Goal: Task Accomplishment & Management: Manage account settings

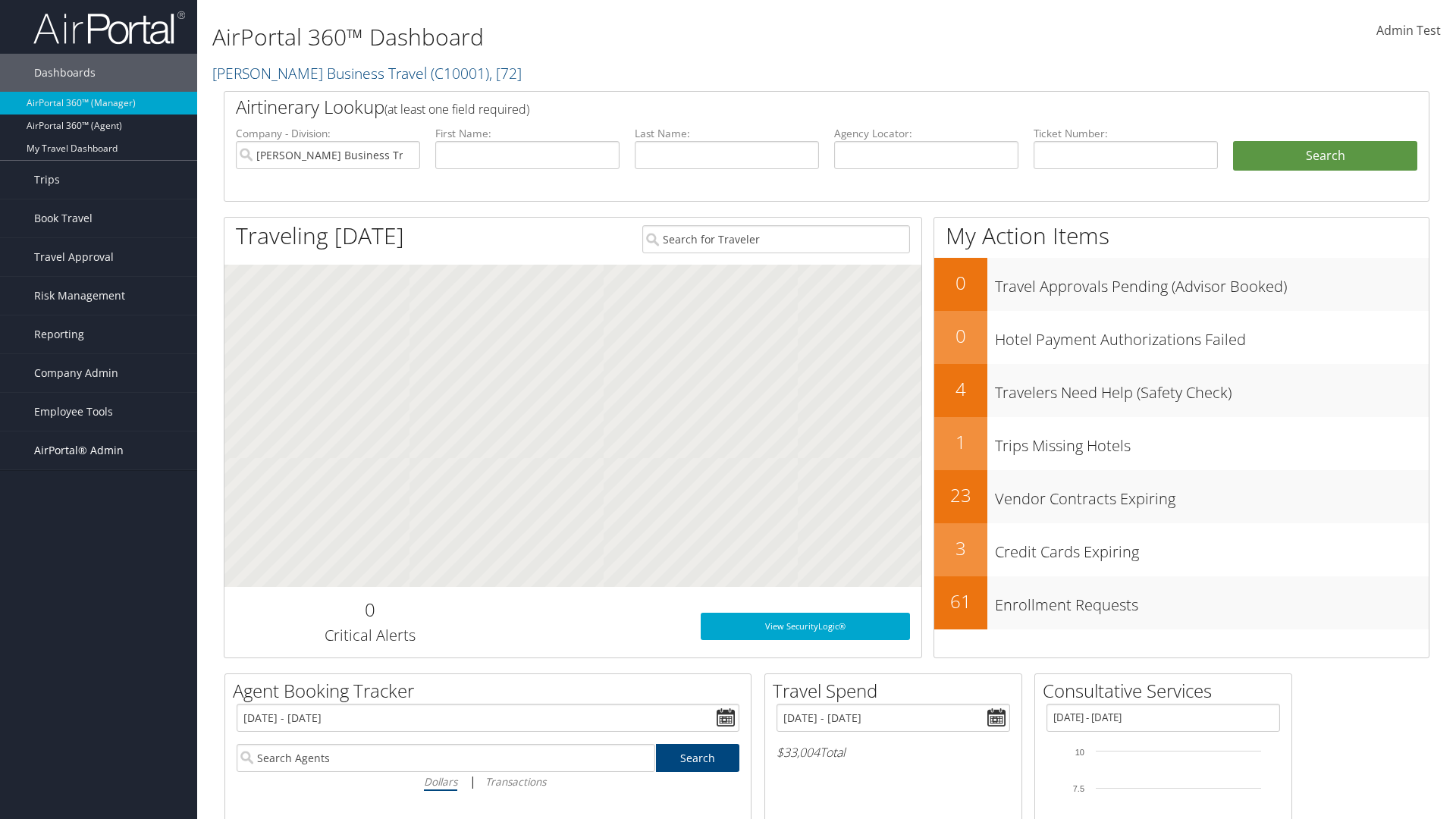
click at [98, 450] on span "AirPortal® Admin" at bounding box center [78, 450] width 90 height 38
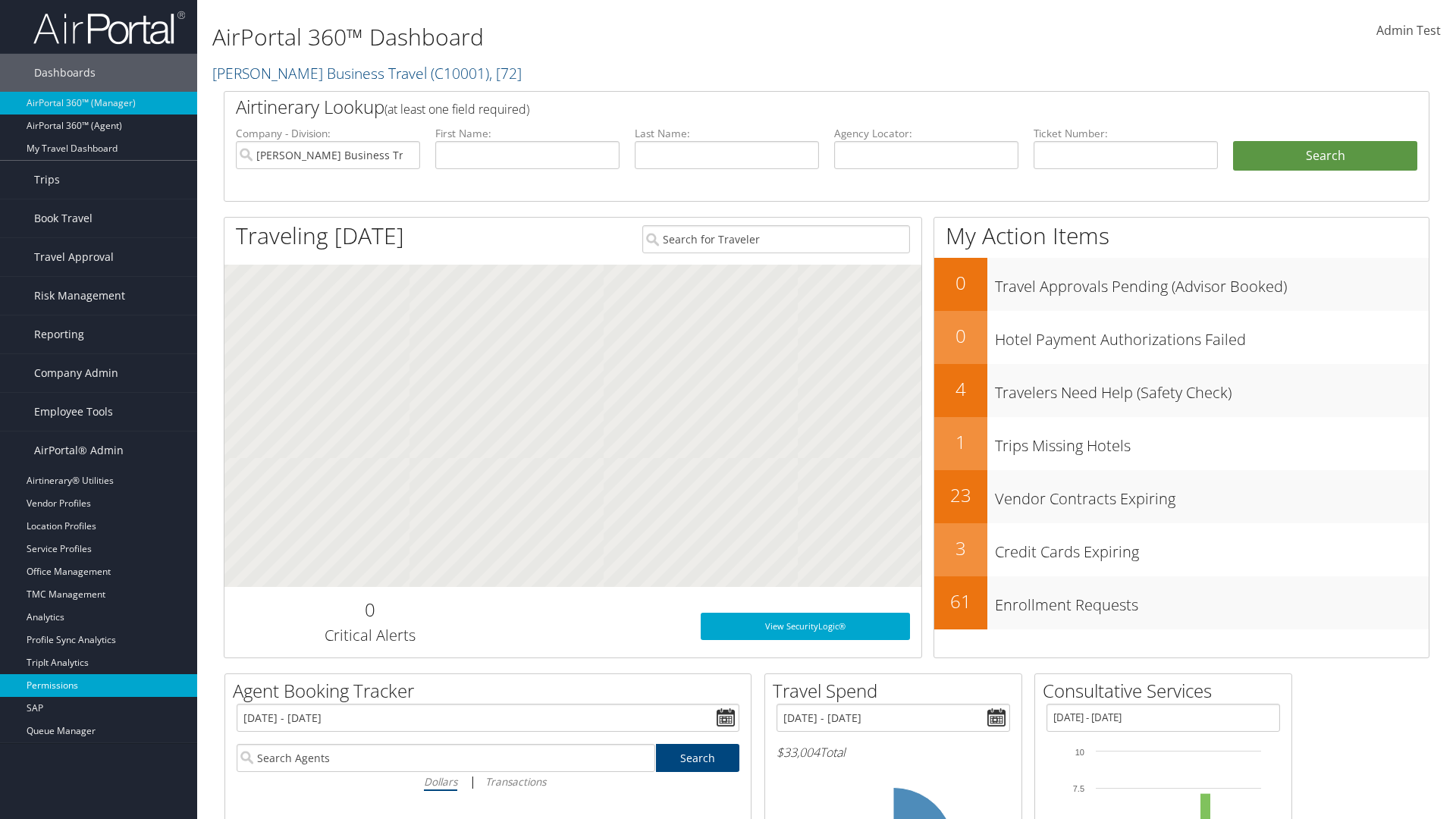
click at [98, 674] on link "Permissions" at bounding box center [98, 685] width 197 height 23
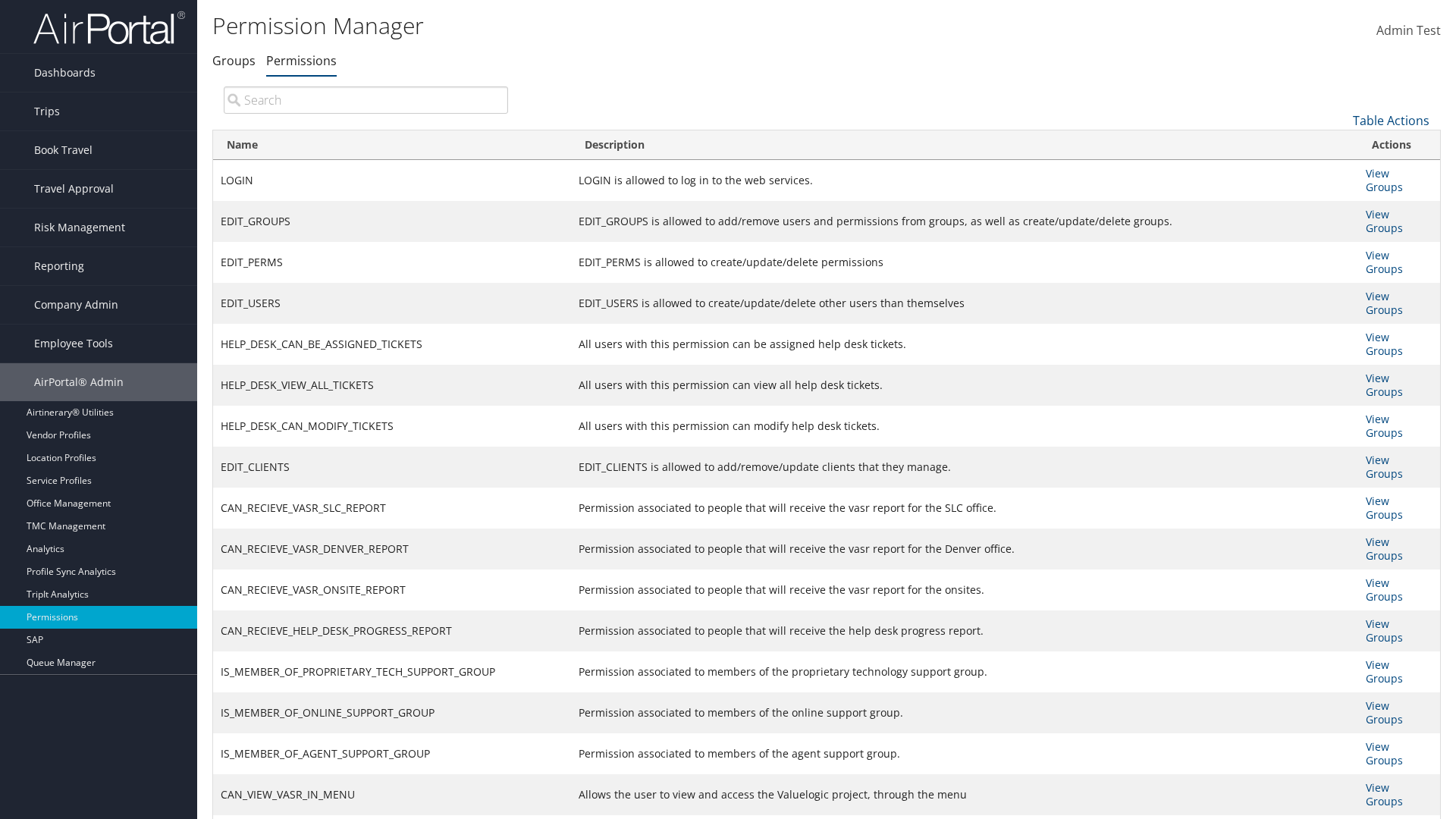
click at [365, 99] on input "search" at bounding box center [365, 100] width 285 height 27
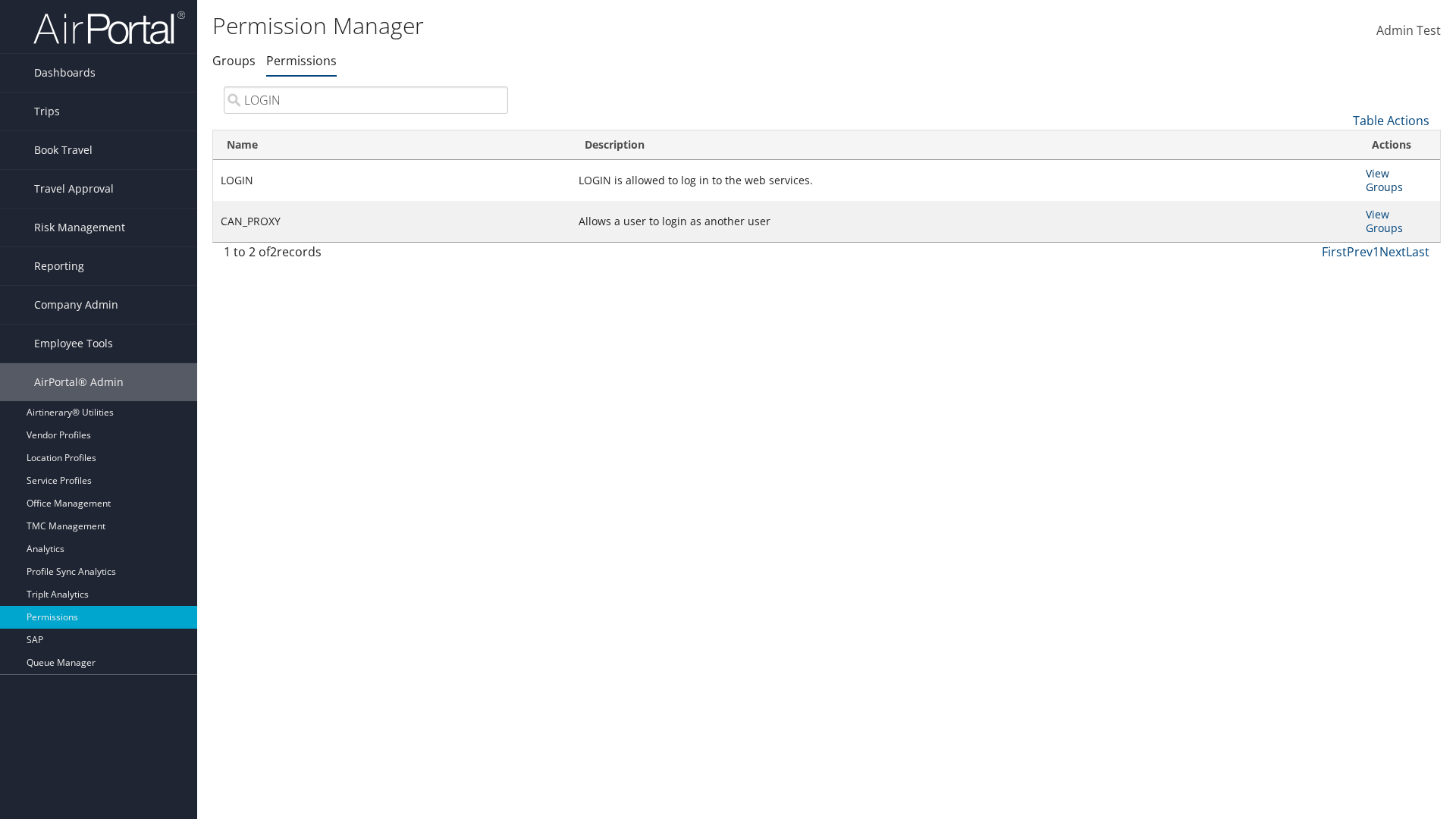
type input "LOGIN"
click at [1377, 173] on link "View Groups" at bounding box center [1384, 180] width 37 height 28
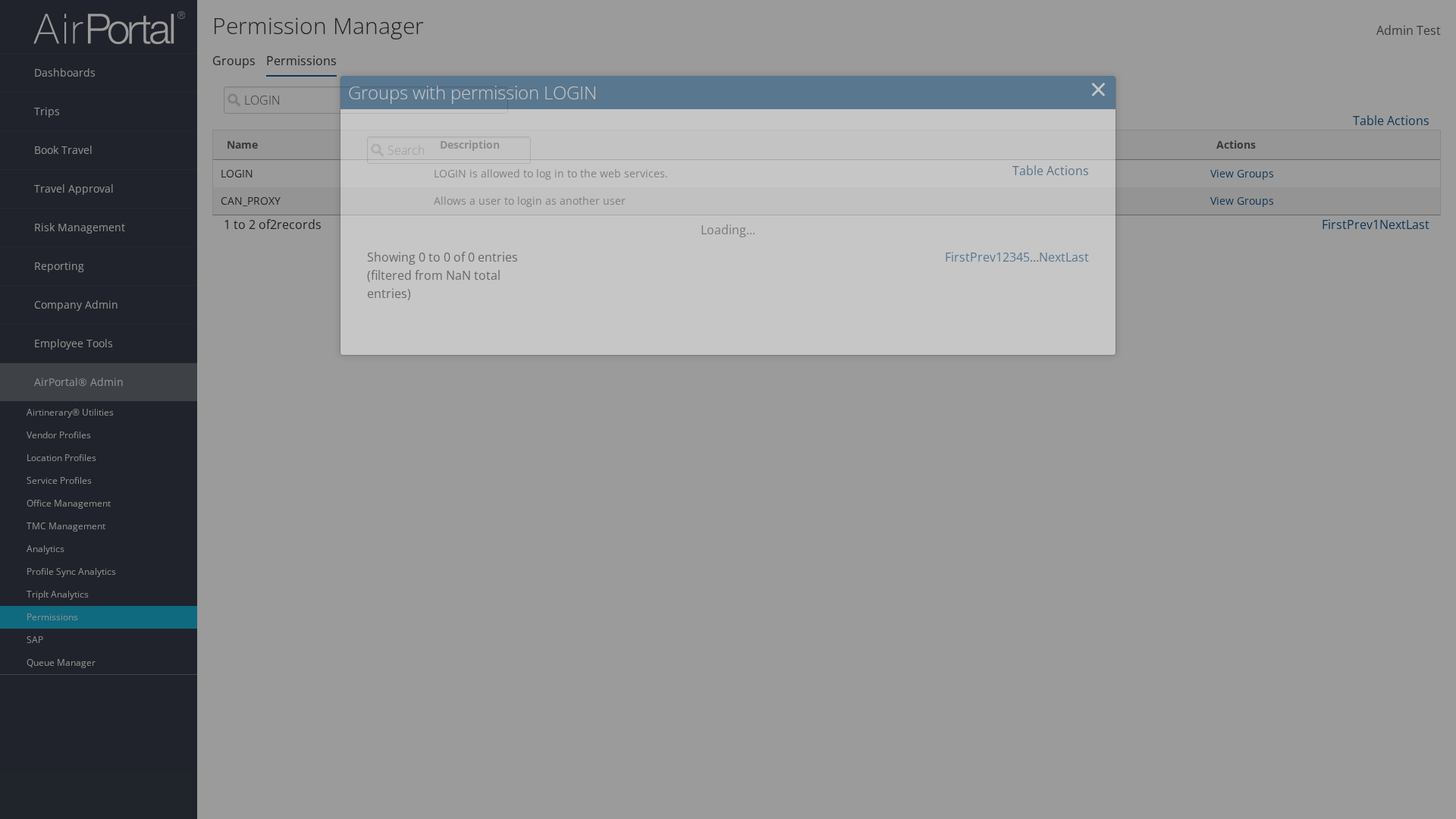
click at [1051, 170] on link "Table Actions" at bounding box center [1051, 170] width 76 height 17
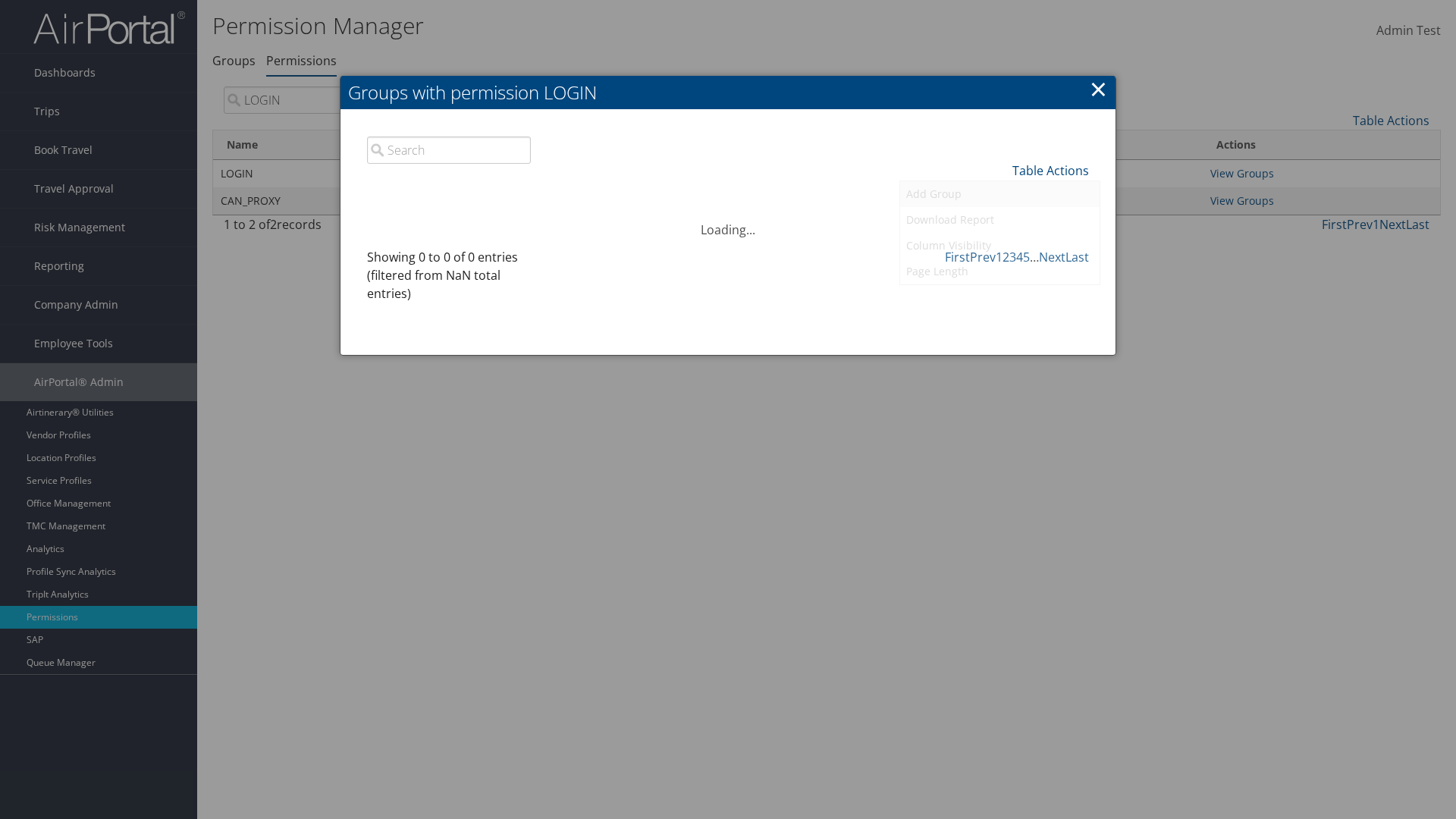
click at [999, 193] on link "Add Group" at bounding box center [999, 193] width 200 height 26
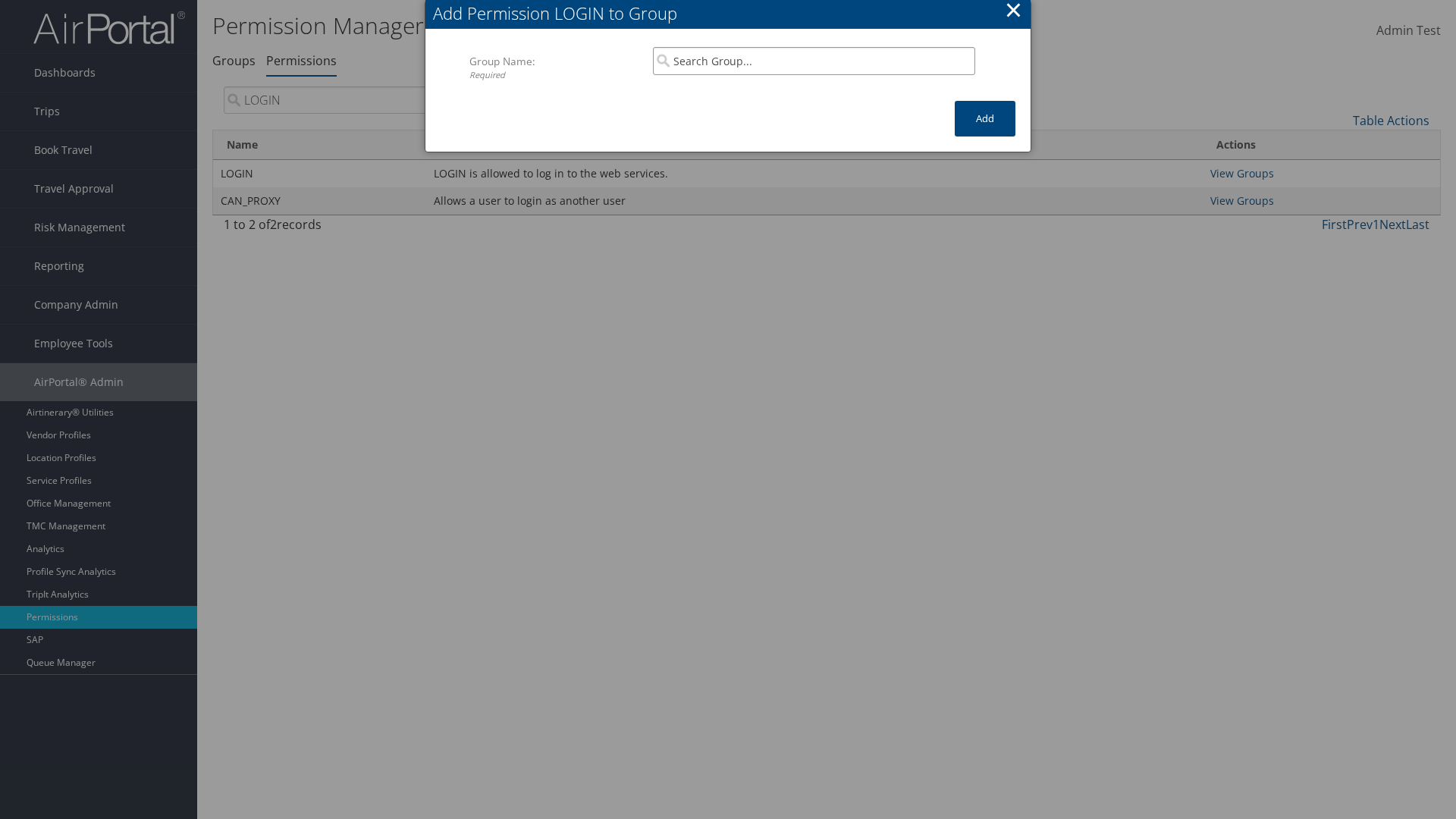
click at [814, 60] on input "search" at bounding box center [814, 61] width 323 height 28
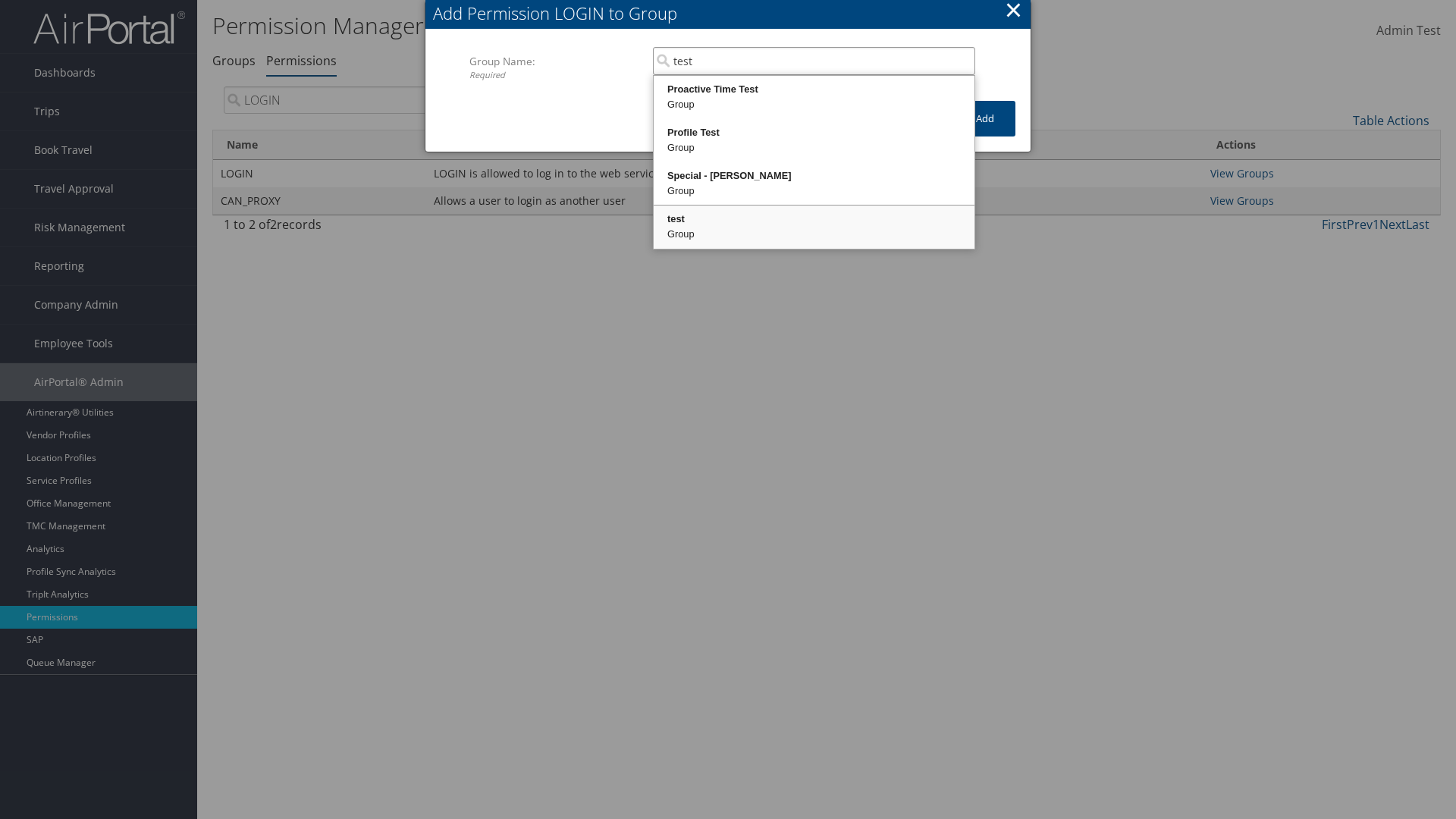
click at [814, 219] on div "test" at bounding box center [814, 219] width 317 height 15
type input "test"
click at [985, 118] on button "Add" at bounding box center [985, 119] width 60 height 35
click at [1014, 12] on button "×" at bounding box center [1014, 10] width 18 height 30
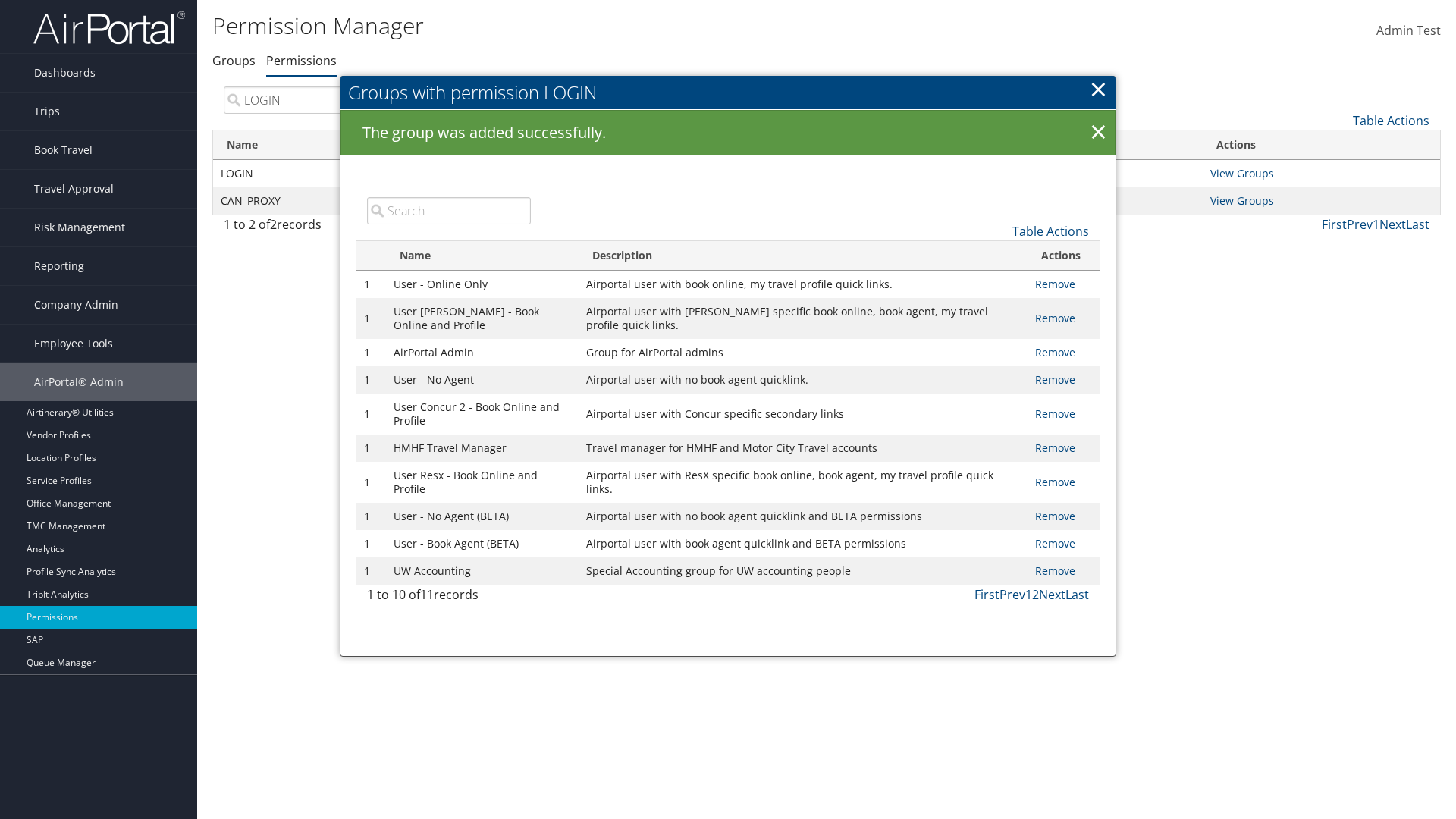
click at [448, 210] on input "search" at bounding box center [449, 210] width 164 height 27
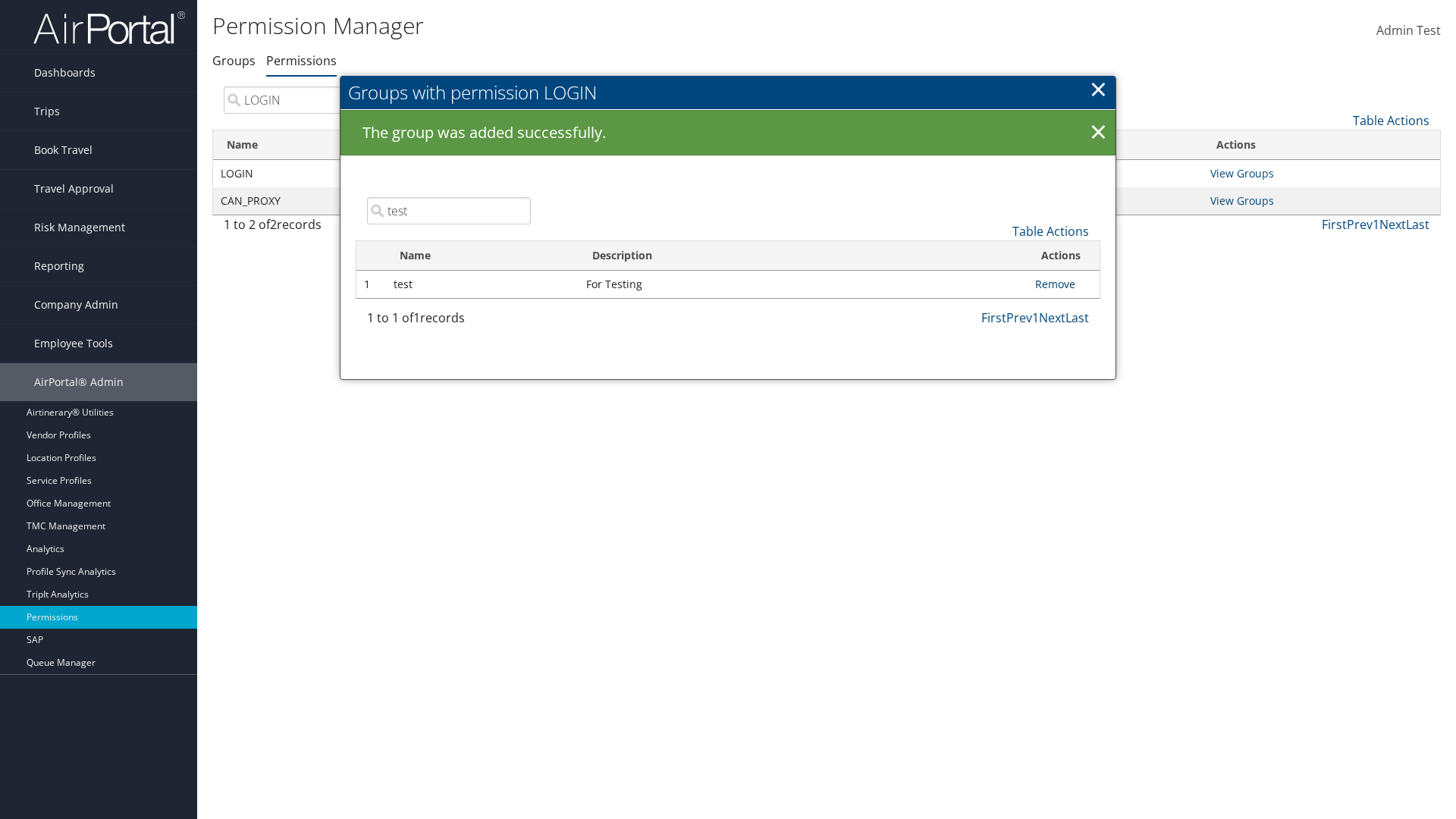
type input "test"
click at [1055, 284] on link "Remove" at bounding box center [1054, 284] width 40 height 14
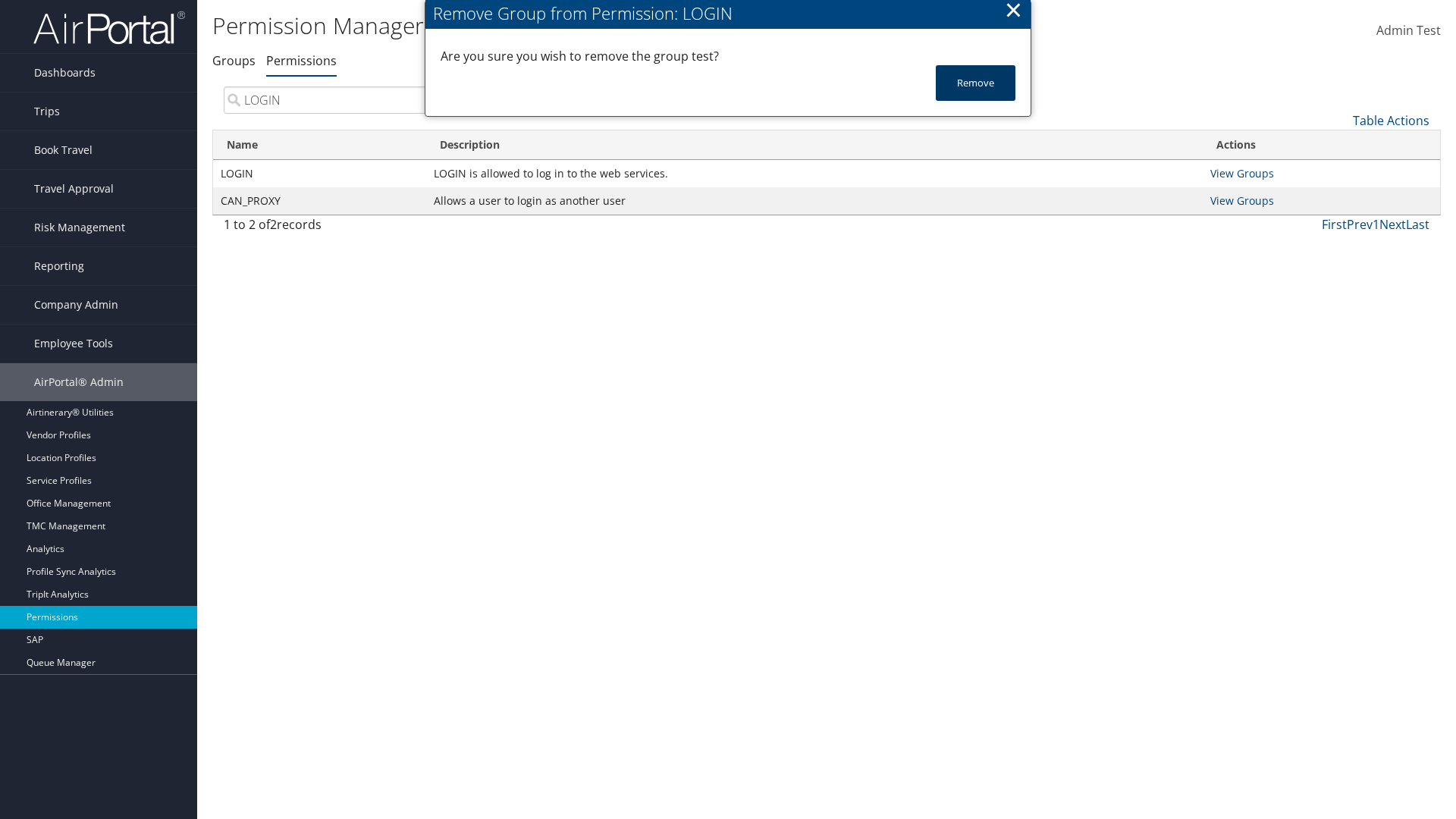
click at [975, 82] on button "Remove" at bounding box center [975, 83] width 80 height 35
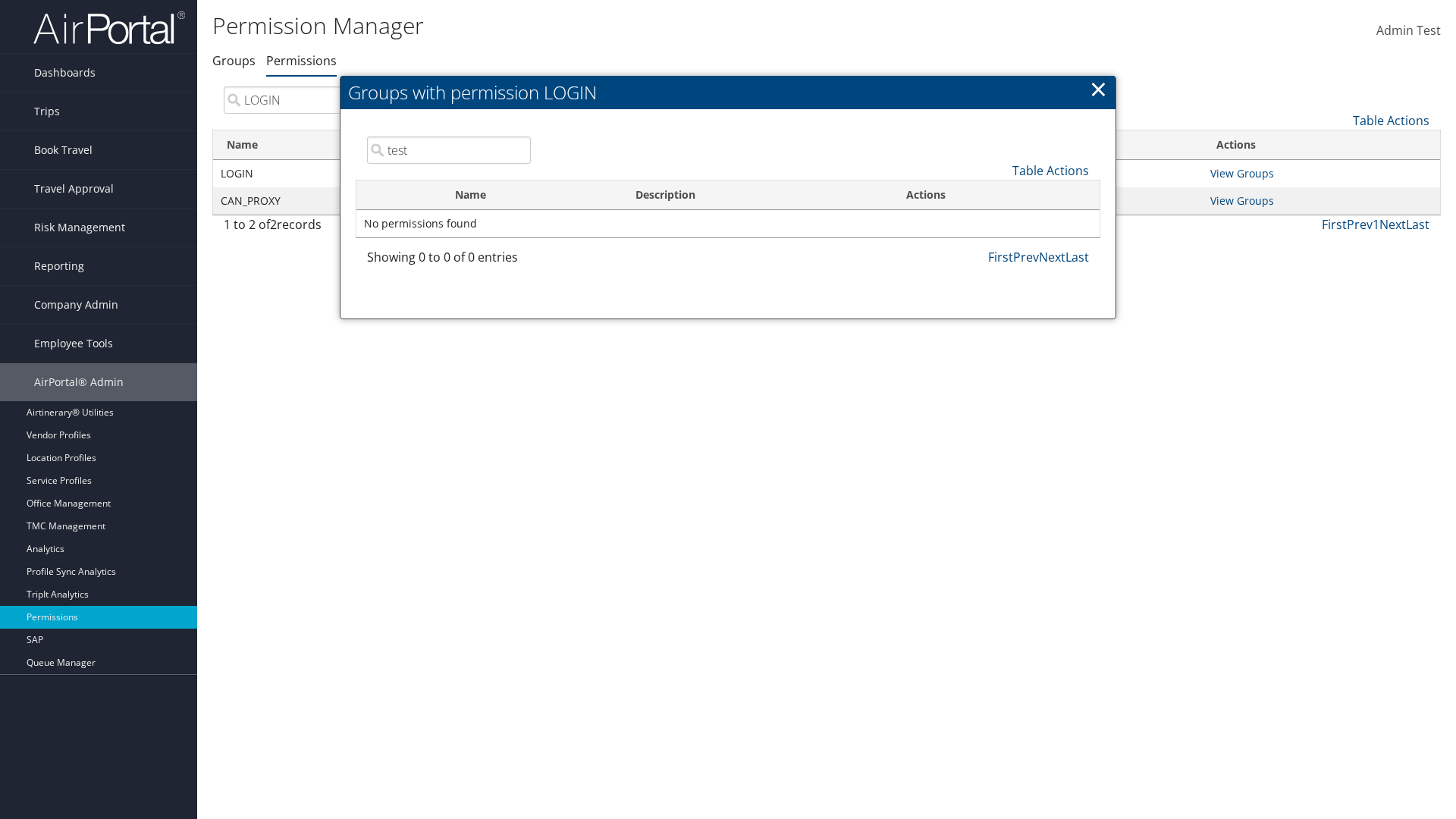
click at [1098, 89] on link "×" at bounding box center [1099, 89] width 18 height 30
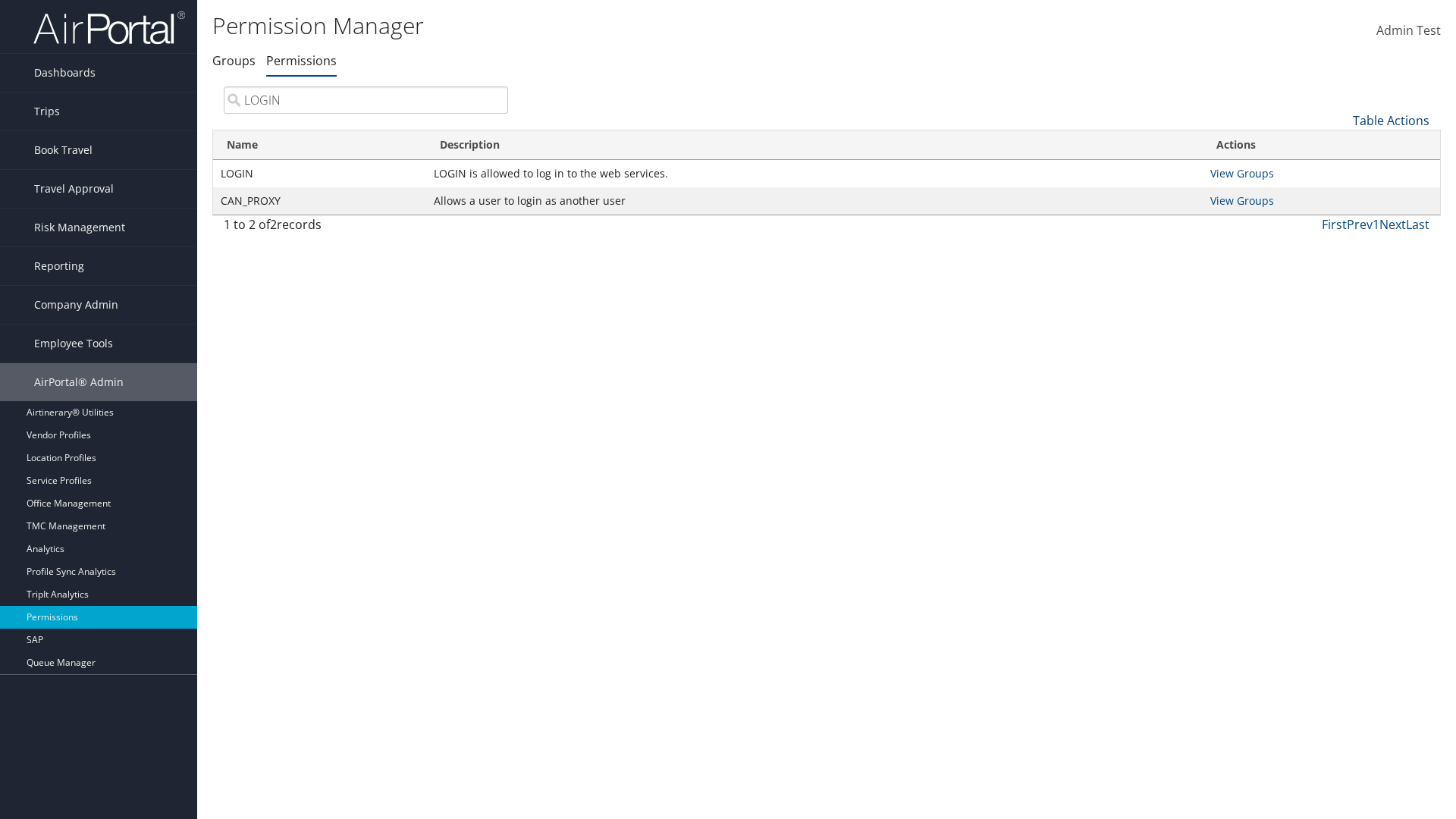
click at [1391, 120] on link "Table Actions" at bounding box center [1391, 121] width 76 height 17
click at [1340, 144] on link "Name" at bounding box center [1340, 145] width 200 height 26
click at [1340, 170] on link "Description" at bounding box center [1340, 171] width 200 height 26
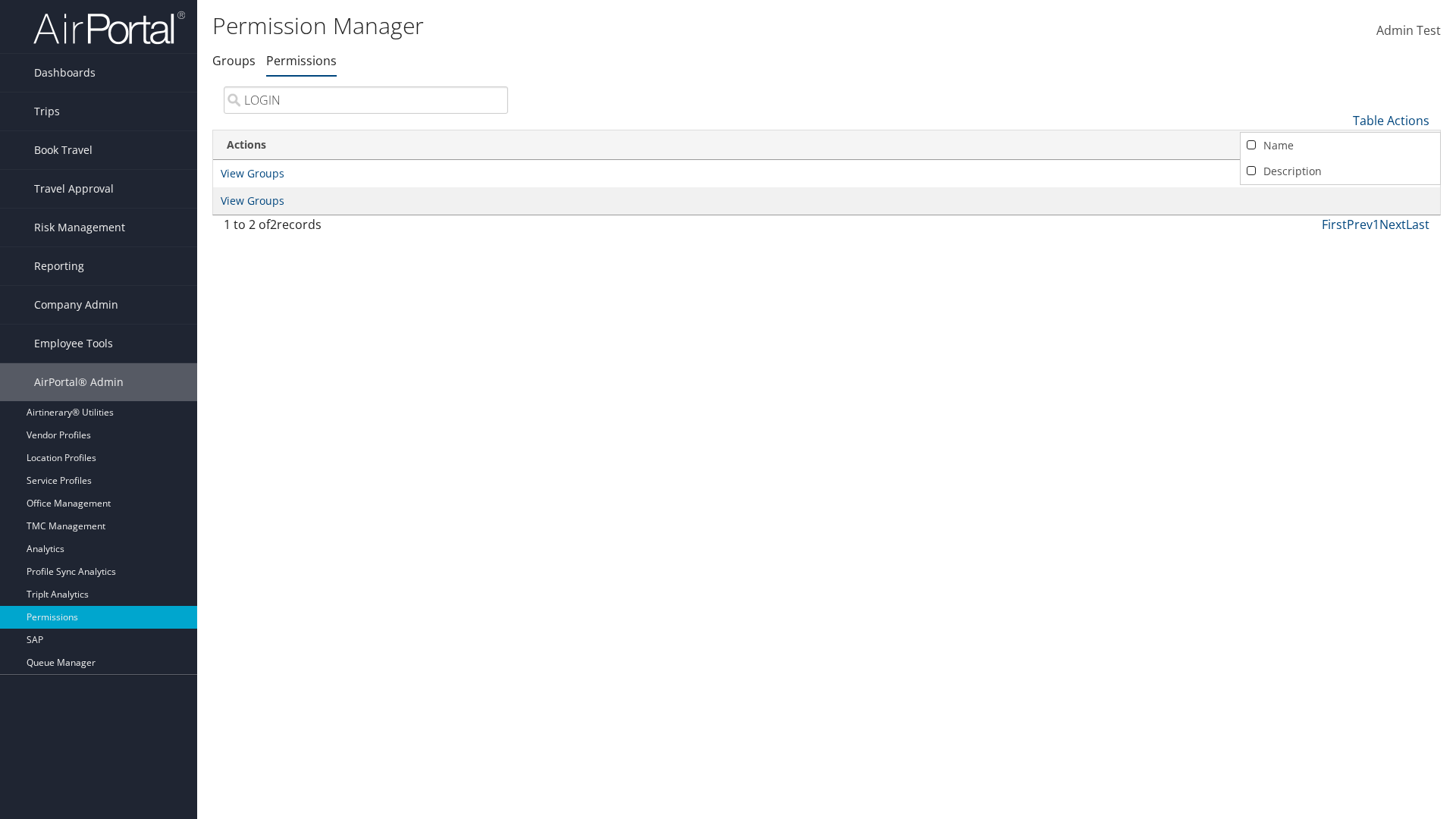
click at [1340, 144] on link "Name" at bounding box center [1340, 145] width 200 height 26
click at [1340, 170] on link "Description" at bounding box center [1340, 171] width 200 height 26
click at [728, 410] on div at bounding box center [728, 410] width 1456 height 819
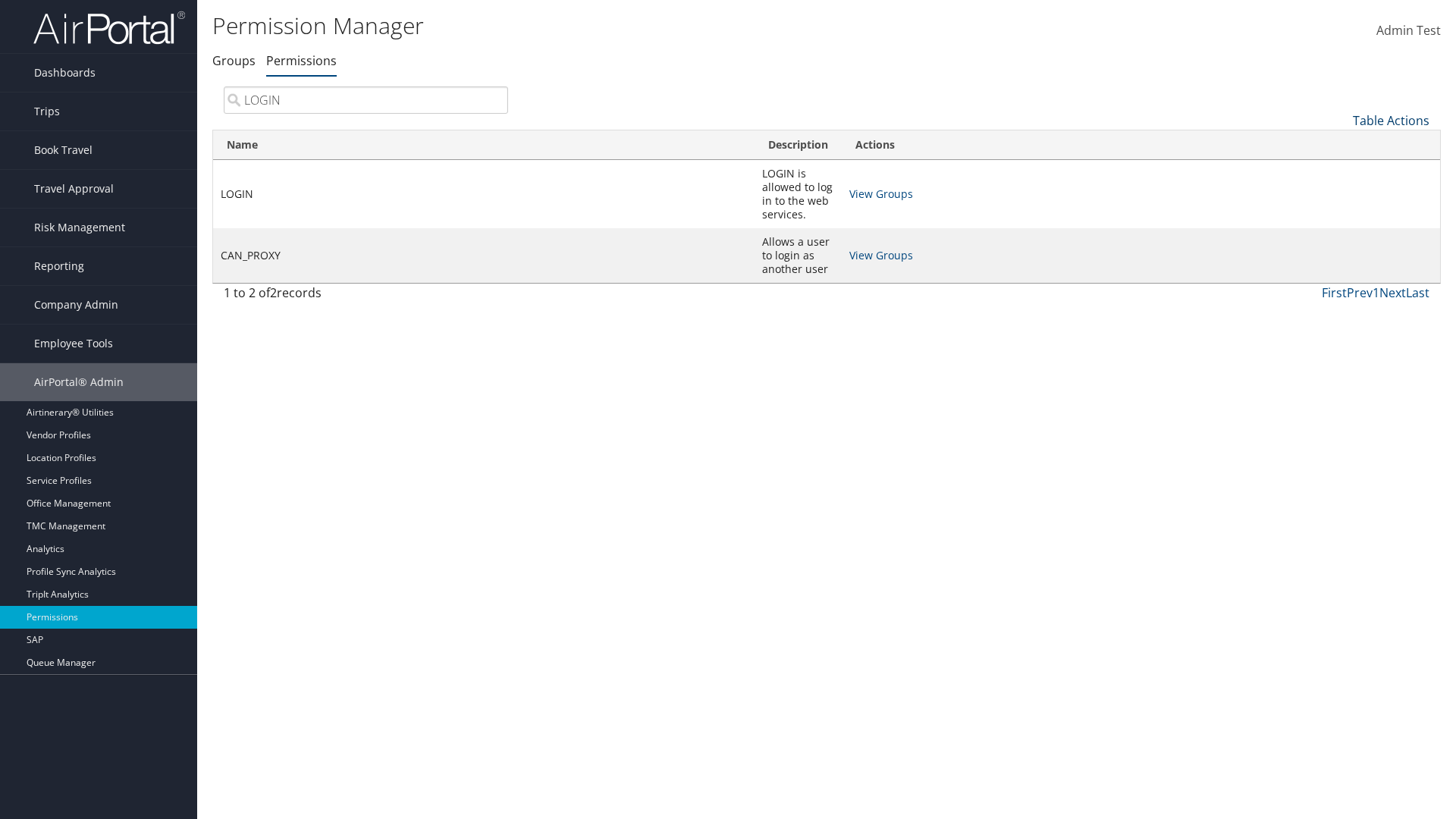
click at [1391, 120] on link "Table Actions" at bounding box center [1391, 121] width 76 height 17
click at [1340, 221] on link "Page Length" at bounding box center [1340, 221] width 200 height 26
click at [1340, 170] on link "25" at bounding box center [1340, 171] width 200 height 26
click at [1391, 120] on link "Table Actions" at bounding box center [1391, 121] width 76 height 17
click at [1340, 221] on link "Page Length" at bounding box center [1340, 221] width 200 height 26
